Goal: Task Accomplishment & Management: Use online tool/utility

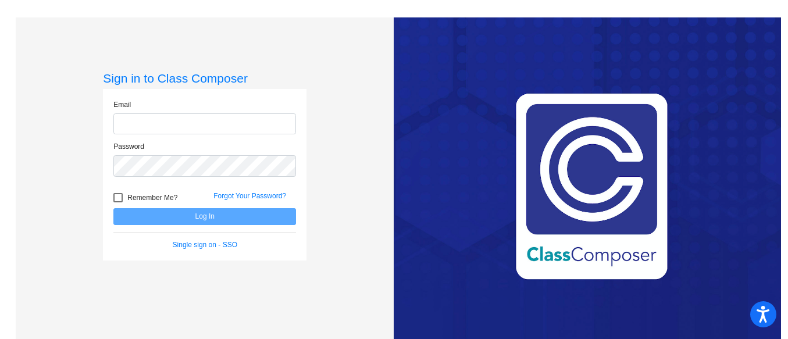
type input "[EMAIL_ADDRESS][DOMAIN_NAME]"
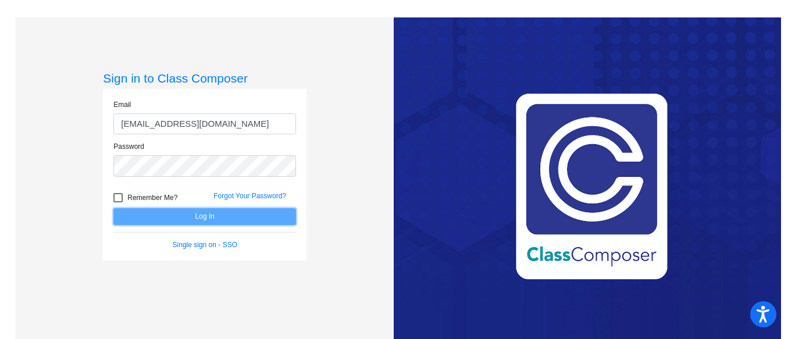
click at [190, 217] on button "Log In" at bounding box center [204, 216] width 183 height 17
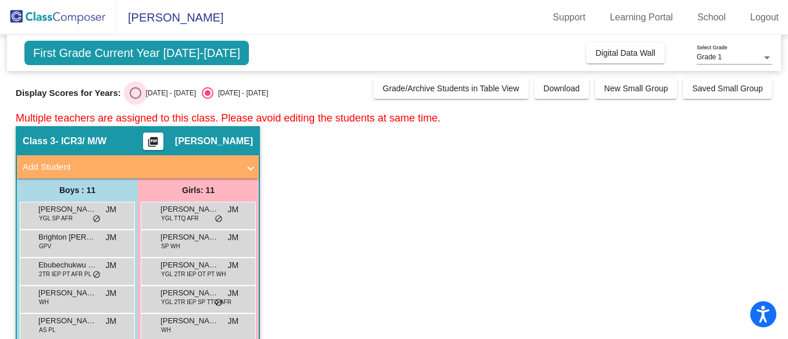
click at [130, 97] on div "Select an option" at bounding box center [136, 93] width 12 height 12
click at [135, 99] on input "[DATE] - [DATE]" at bounding box center [135, 99] width 1 height 1
radio input "true"
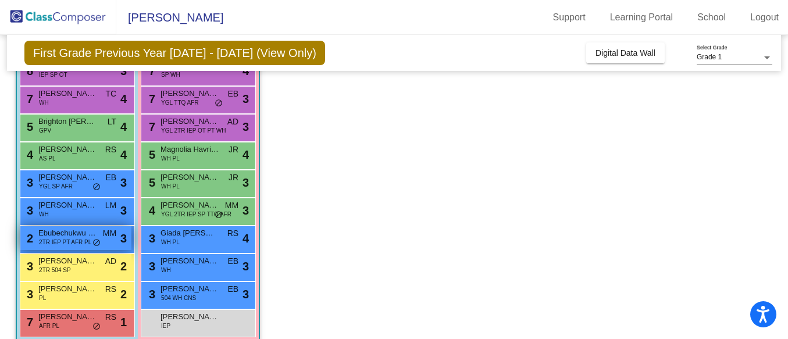
scroll to position [172, 0]
click at [56, 235] on span "Ebubechukwu Dim" at bounding box center [67, 233] width 58 height 12
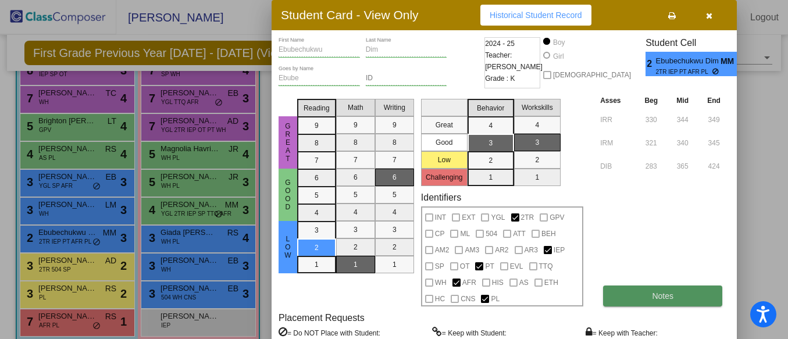
click at [654, 297] on span "Notes" at bounding box center [663, 295] width 22 height 9
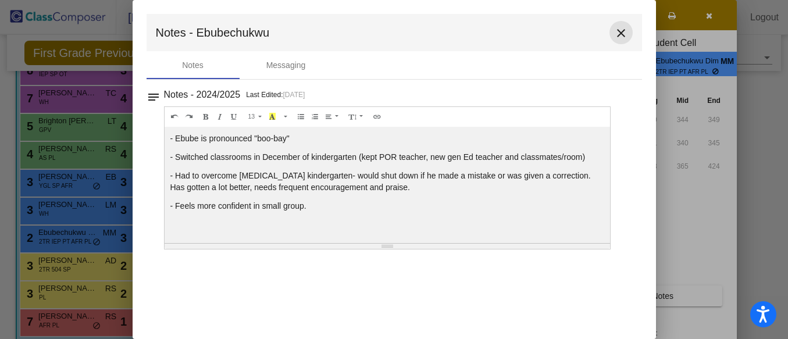
click at [625, 31] on mat-icon "close" at bounding box center [621, 33] width 14 height 14
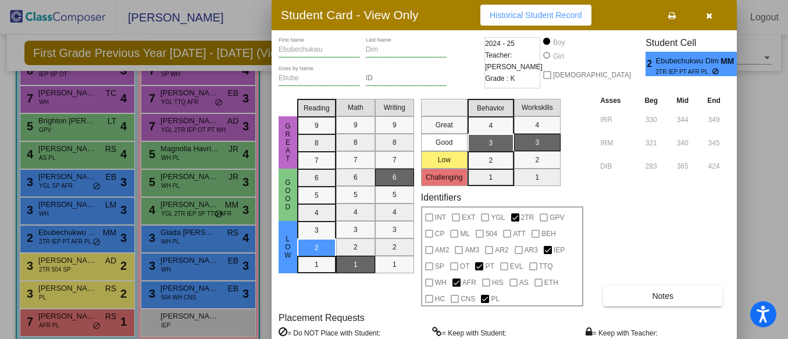
click at [62, 262] on div at bounding box center [394, 169] width 788 height 339
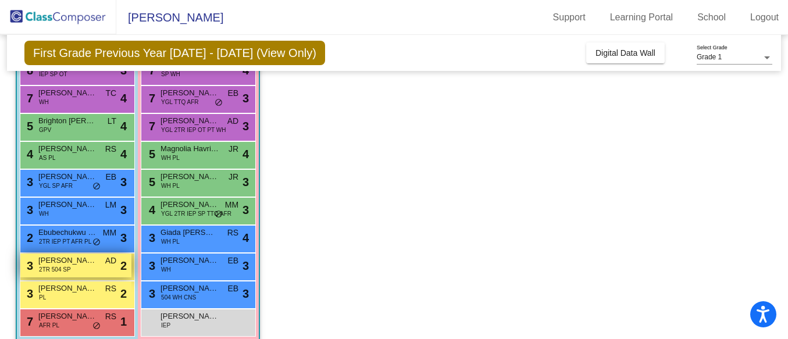
click at [57, 265] on span "2TR 504 SP" at bounding box center [54, 269] width 31 height 9
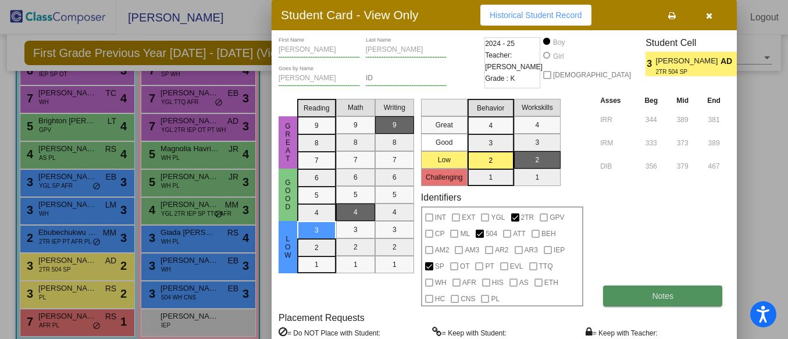
click at [667, 296] on span "Notes" at bounding box center [663, 295] width 22 height 9
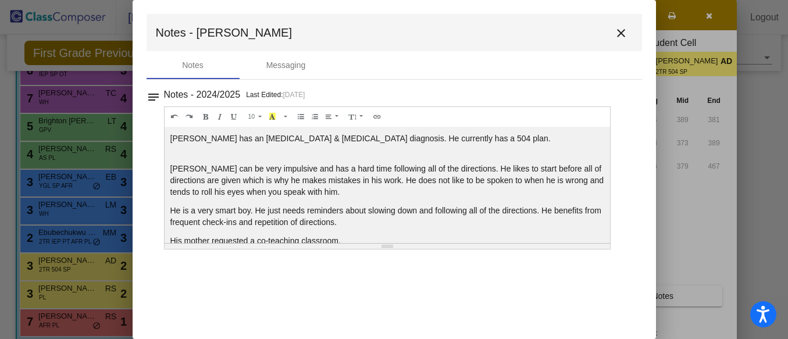
scroll to position [16, 0]
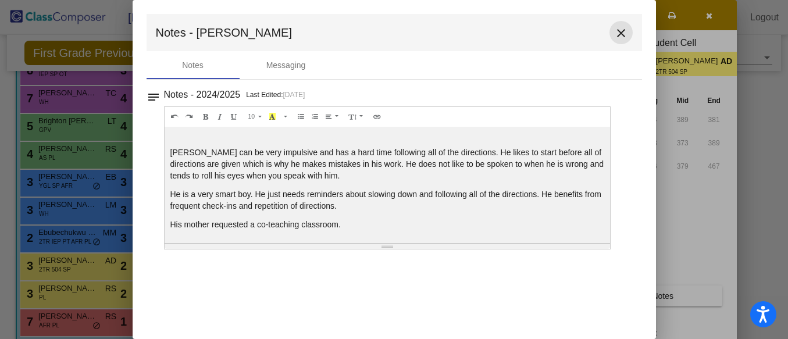
click at [619, 35] on mat-icon "close" at bounding box center [621, 33] width 14 height 14
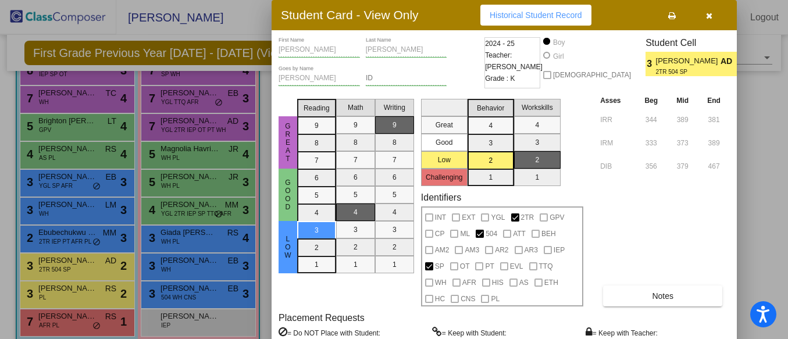
click at [458, 329] on label "= Keep with Student:" at bounding box center [469, 333] width 74 height 12
click at [435, 333] on icon at bounding box center [437, 332] width 10 height 10
click at [315, 335] on label "= Do NOT Place with Student:" at bounding box center [329, 333] width 102 height 12
drag, startPoint x: 315, startPoint y: 335, endPoint x: 284, endPoint y: 333, distance: 31.4
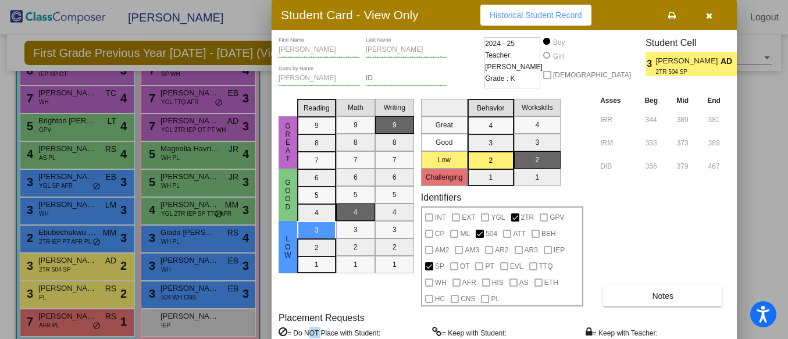
click at [313, 335] on label "= Do NOT Place with Student:" at bounding box center [329, 333] width 102 height 12
click at [706, 14] on icon "button" at bounding box center [709, 16] width 6 height 8
